Goal: Find contact information: Find contact information

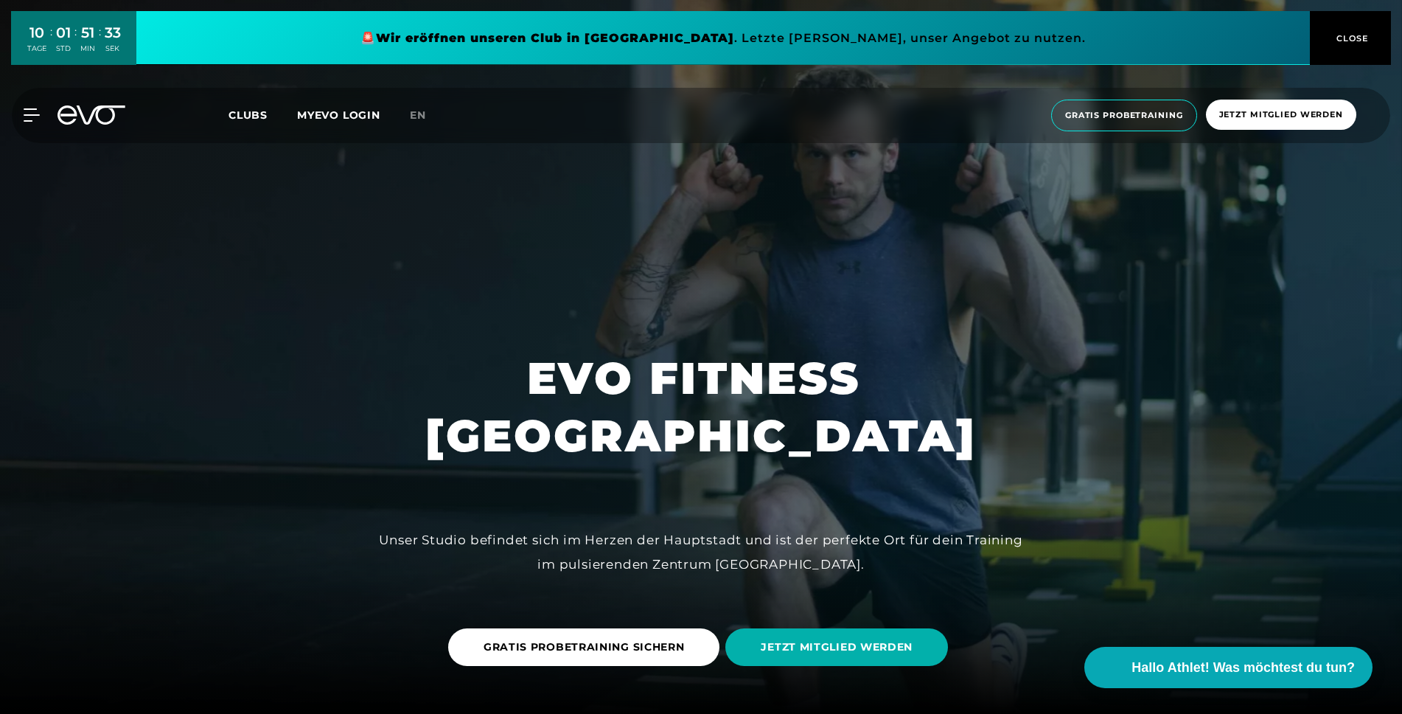
scroll to position [4649, 0]
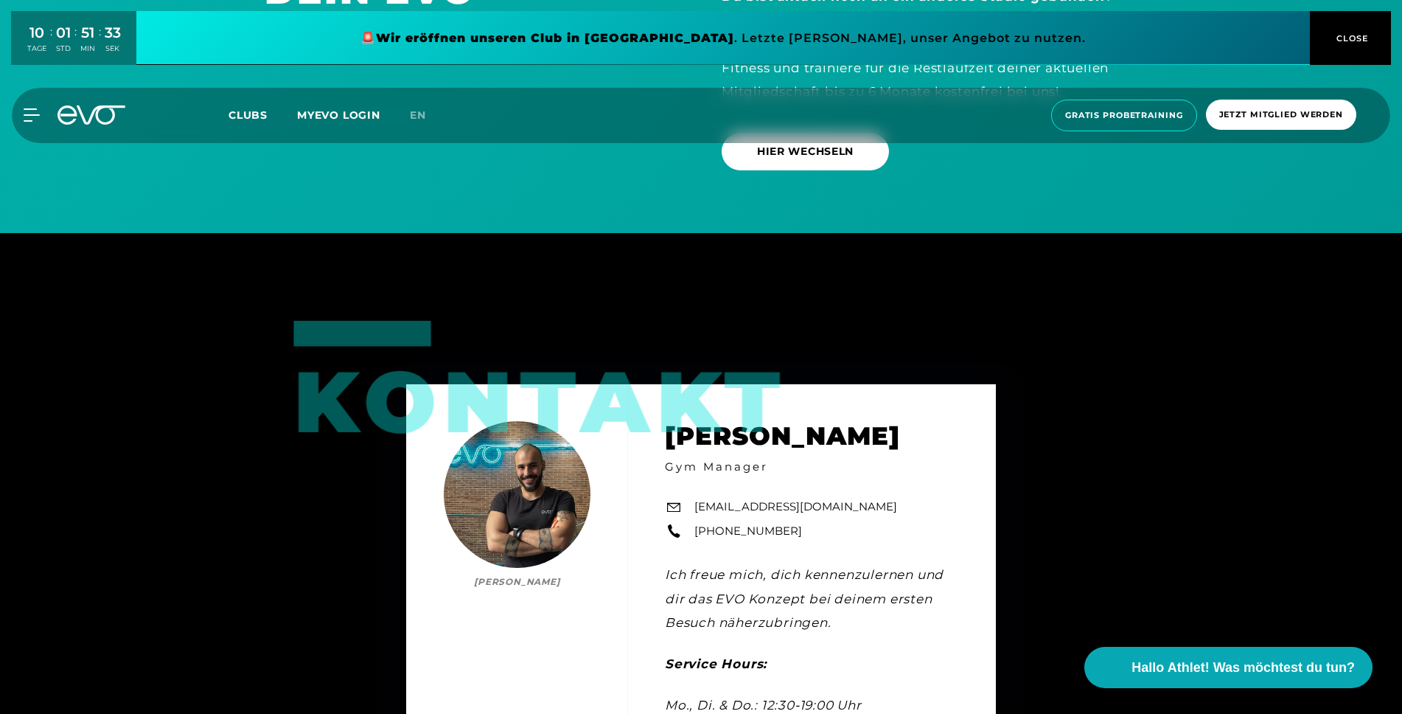
click at [96, 122] on icon at bounding box center [92, 114] width 68 height 19
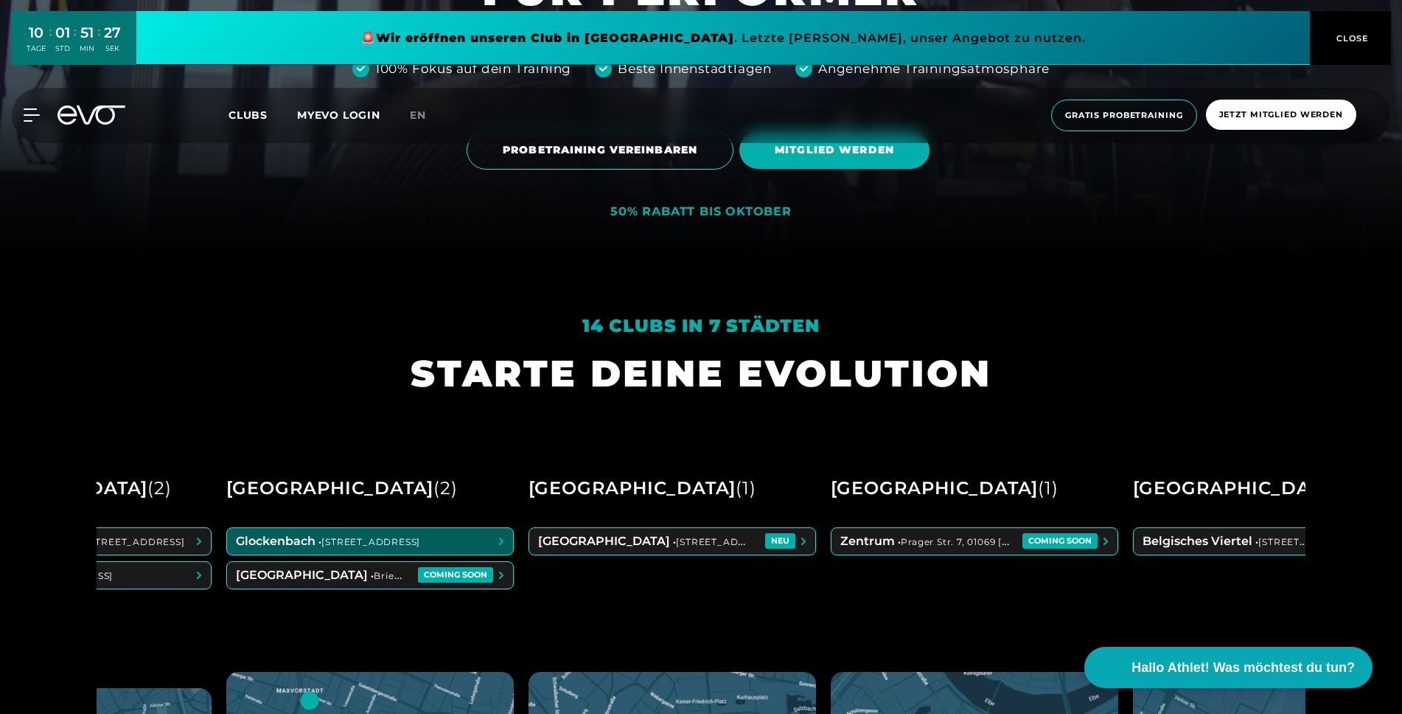
scroll to position [0, 748]
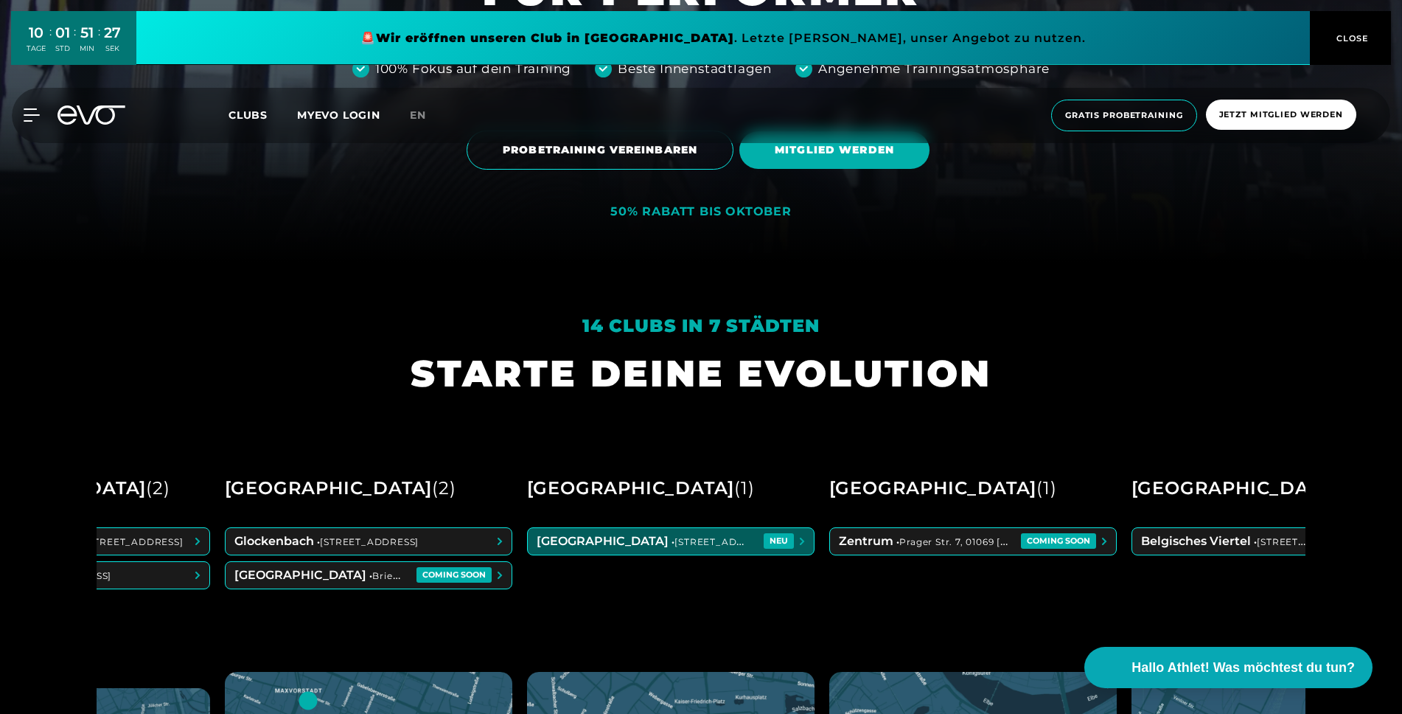
click at [717, 547] on span at bounding box center [671, 541] width 286 height 27
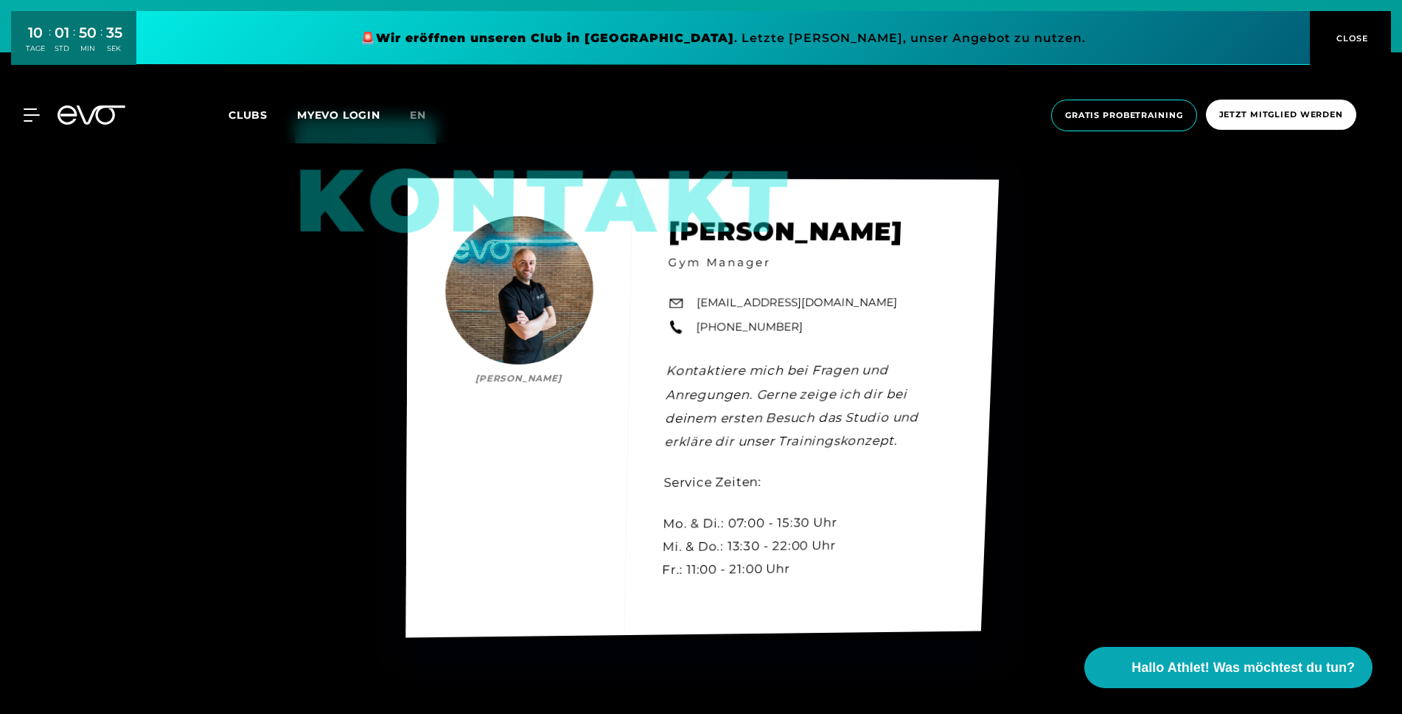
scroll to position [4766, 0]
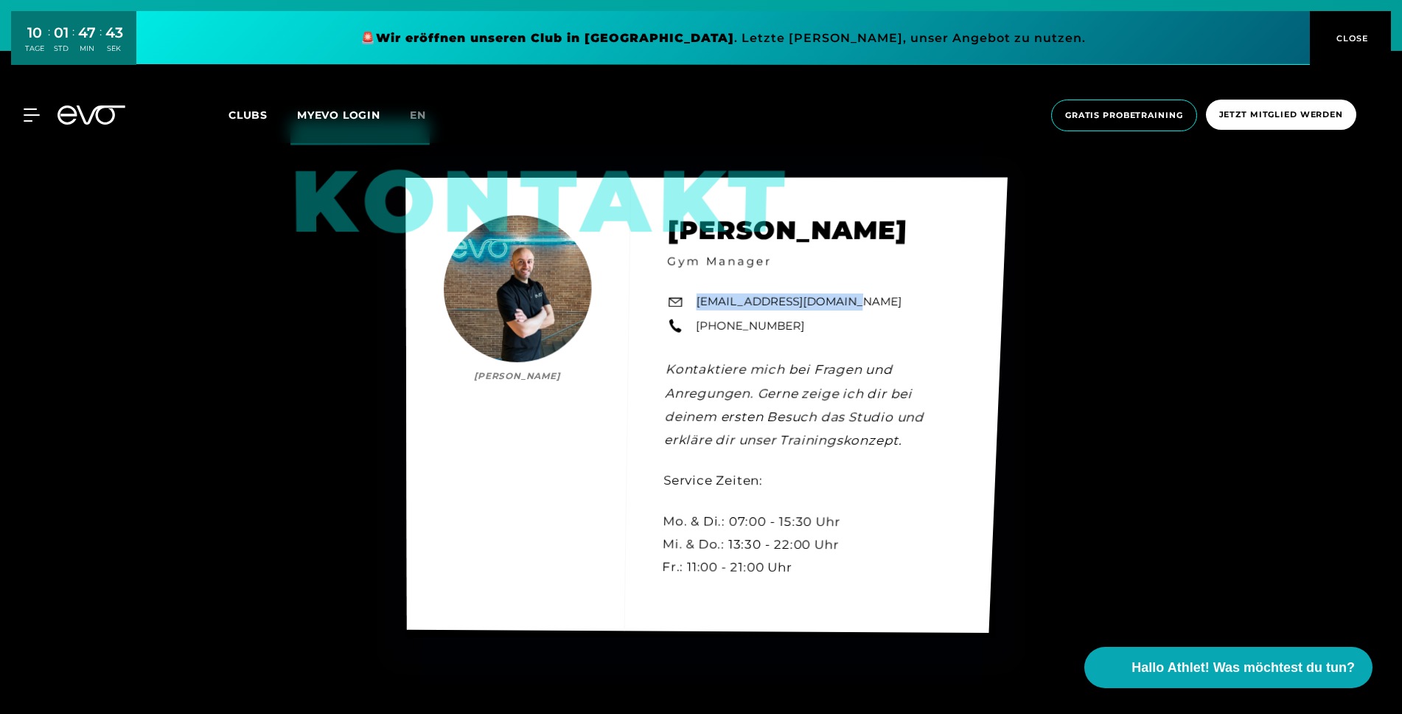
click at [716, 321] on link "[PHONE_NUMBER]" at bounding box center [750, 325] width 109 height 17
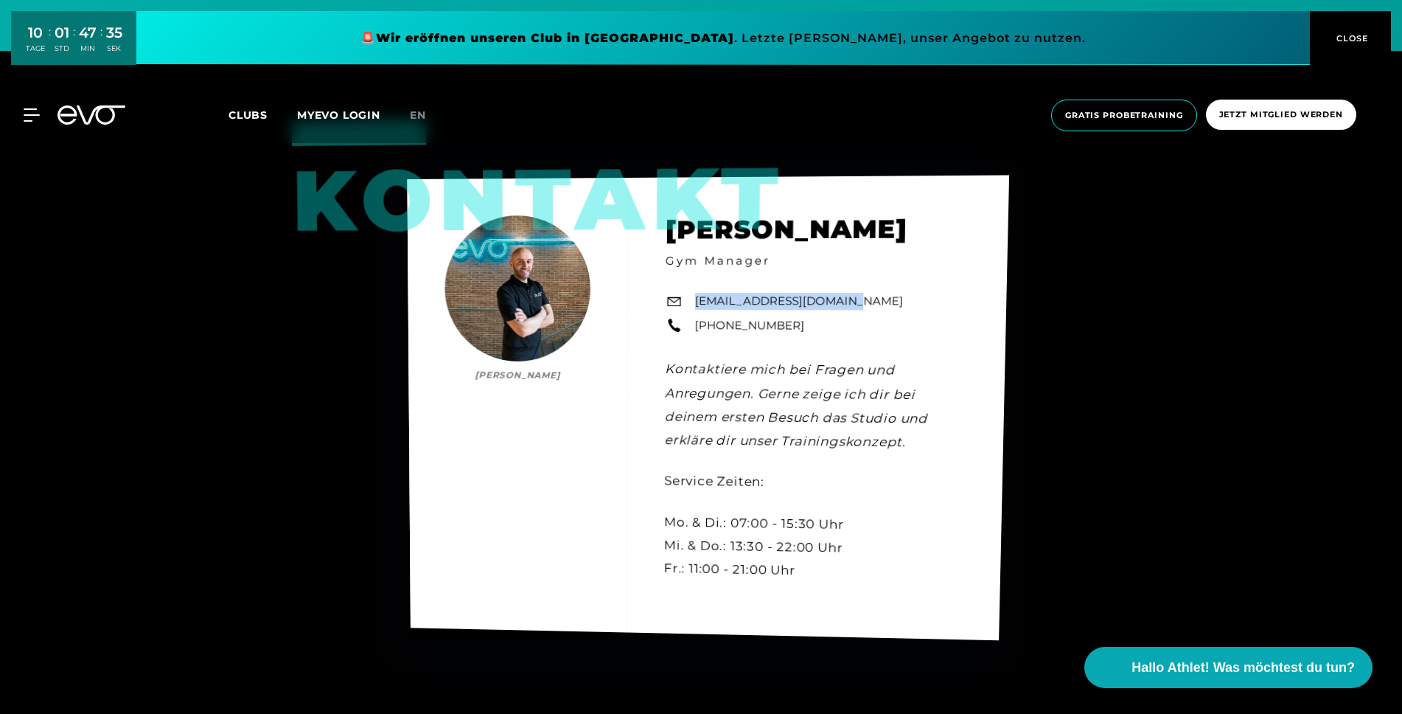
drag, startPoint x: 773, startPoint y: 317, endPoint x: 795, endPoint y: 335, distance: 27.8
click at [795, 335] on div "Kontakt [PERSON_NAME] Manager [EMAIL_ADDRESS][DOMAIN_NAME] [PHONE_NUMBER] Konta…" at bounding box center [708, 407] width 602 height 464
click at [794, 335] on div "Kontakt [PERSON_NAME] Manager [EMAIL_ADDRESS][DOMAIN_NAME] [PHONE_NUMBER] Konta…" at bounding box center [709, 407] width 602 height 465
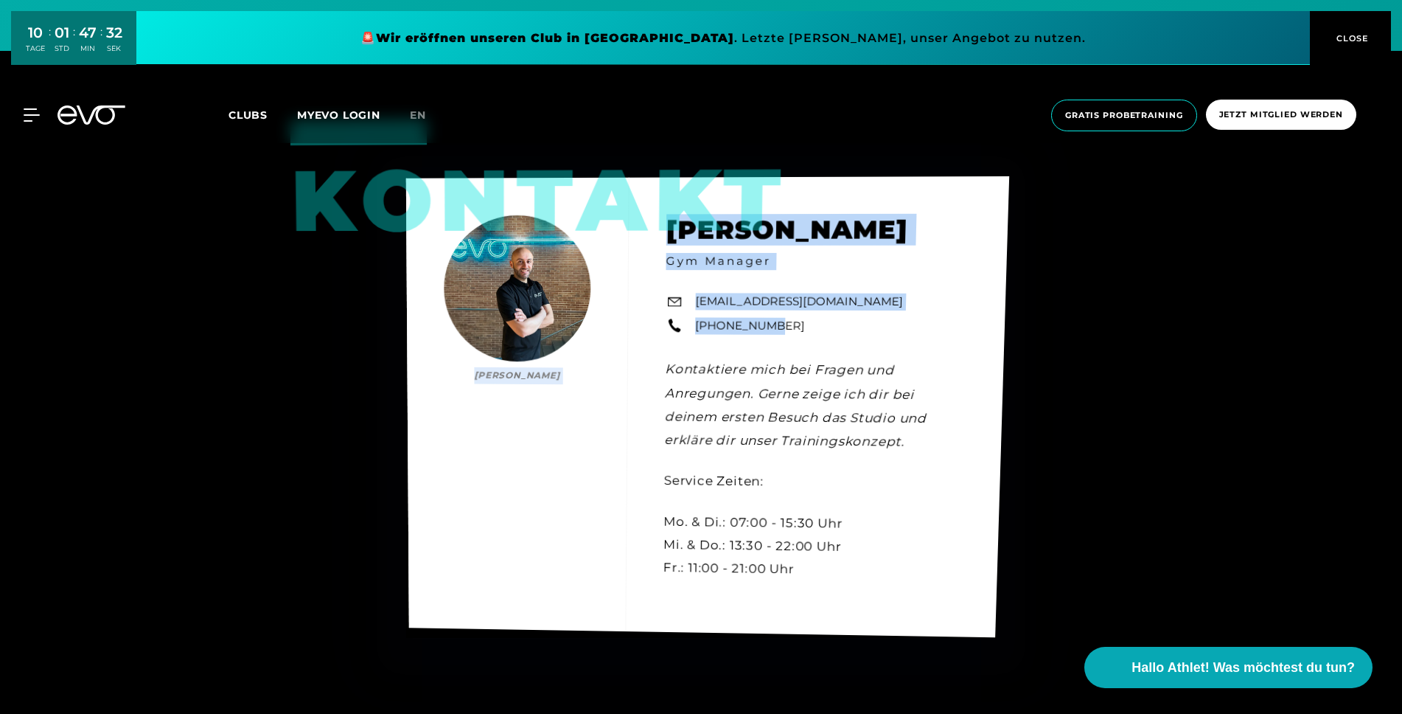
drag, startPoint x: 694, startPoint y: 321, endPoint x: 754, endPoint y: 335, distance: 62.2
click at [759, 325] on div "Kontakt [PERSON_NAME] Manager [EMAIL_ADDRESS][DOMAIN_NAME] [PHONE_NUMBER] Konta…" at bounding box center [707, 406] width 603 height 461
click at [752, 342] on div "Kontakt [PERSON_NAME] Manager [EMAIL_ADDRESS][DOMAIN_NAME] [PHONE_NUMBER] Konta…" at bounding box center [707, 407] width 603 height 462
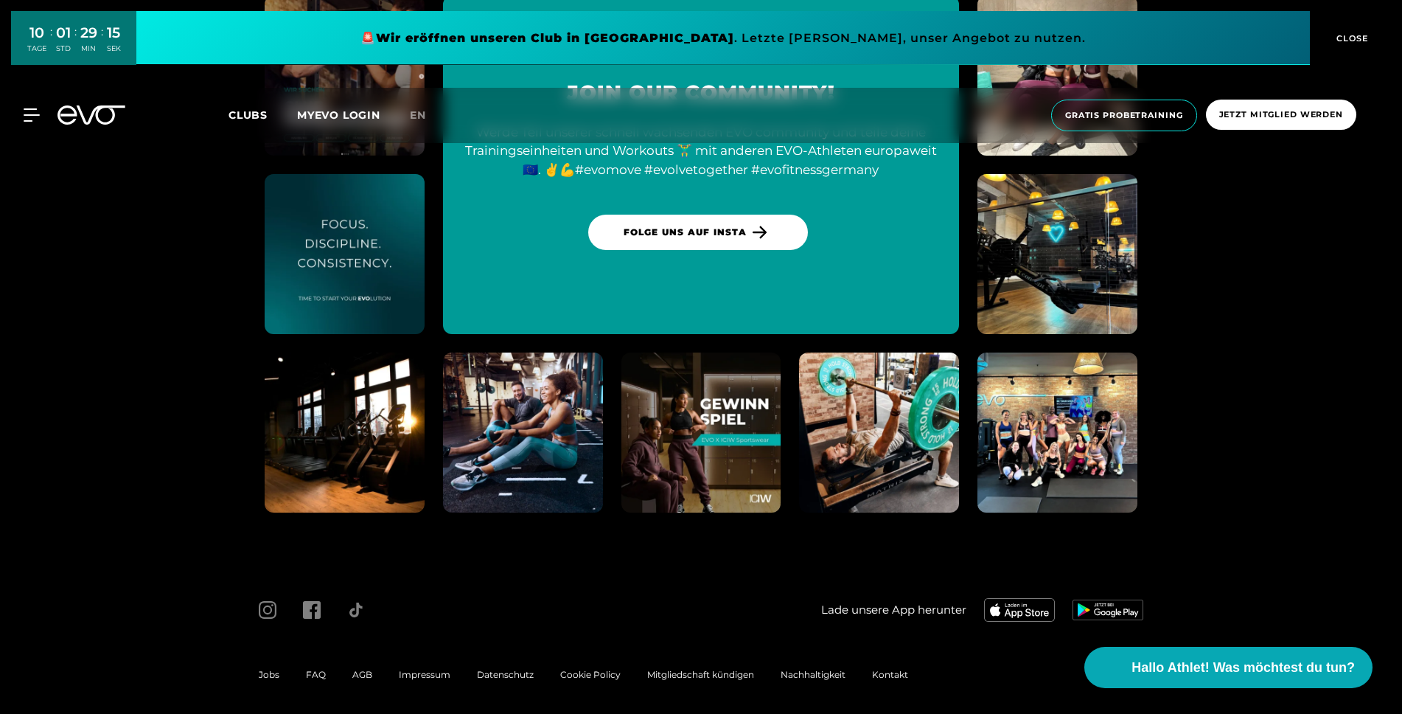
scroll to position [7217, 0]
click at [367, 672] on span "AGB" at bounding box center [362, 674] width 20 height 11
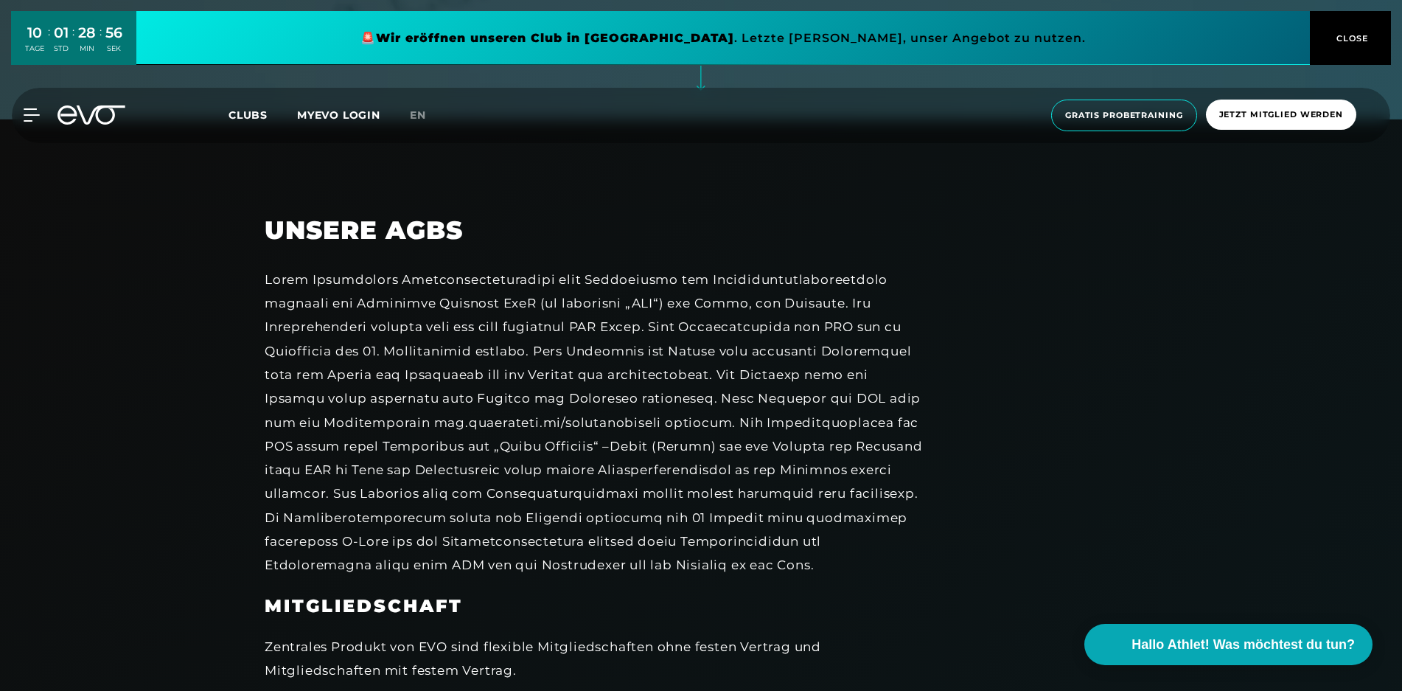
scroll to position [1685, 0]
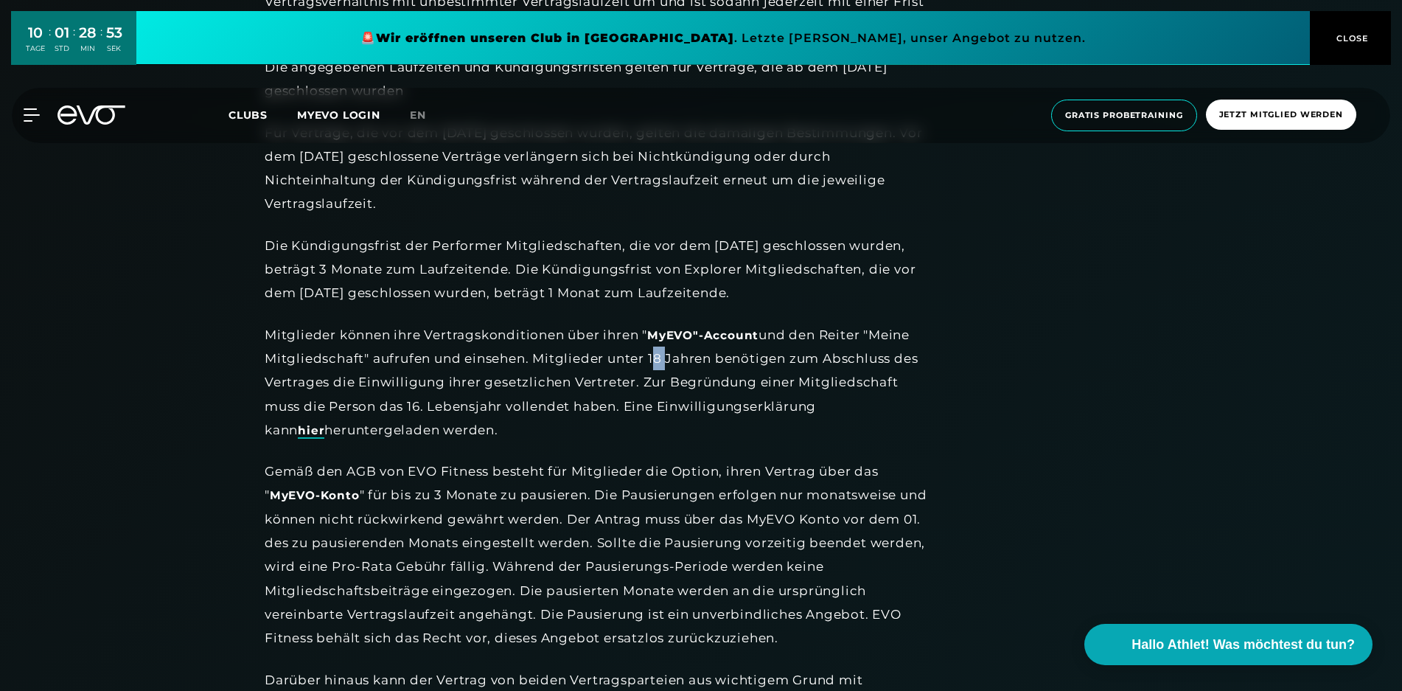
click at [324, 423] on link "hier" at bounding box center [311, 430] width 27 height 15
